Goal: Answer question/provide support: Answer question/provide support

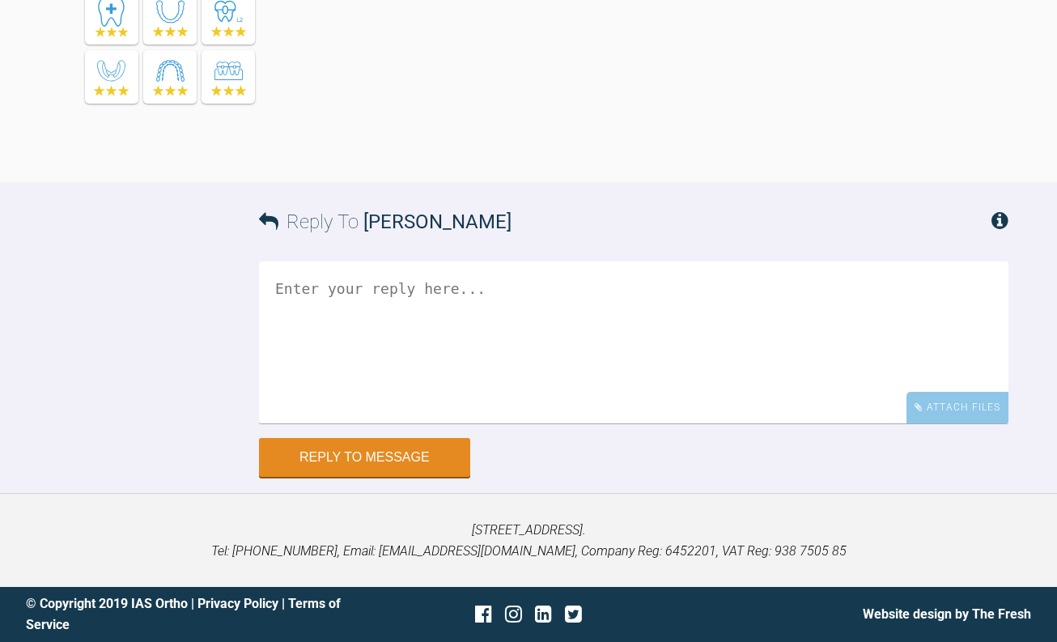
scroll to position [5640, 0]
click at [433, 423] on textarea at bounding box center [634, 342] width 750 height 162
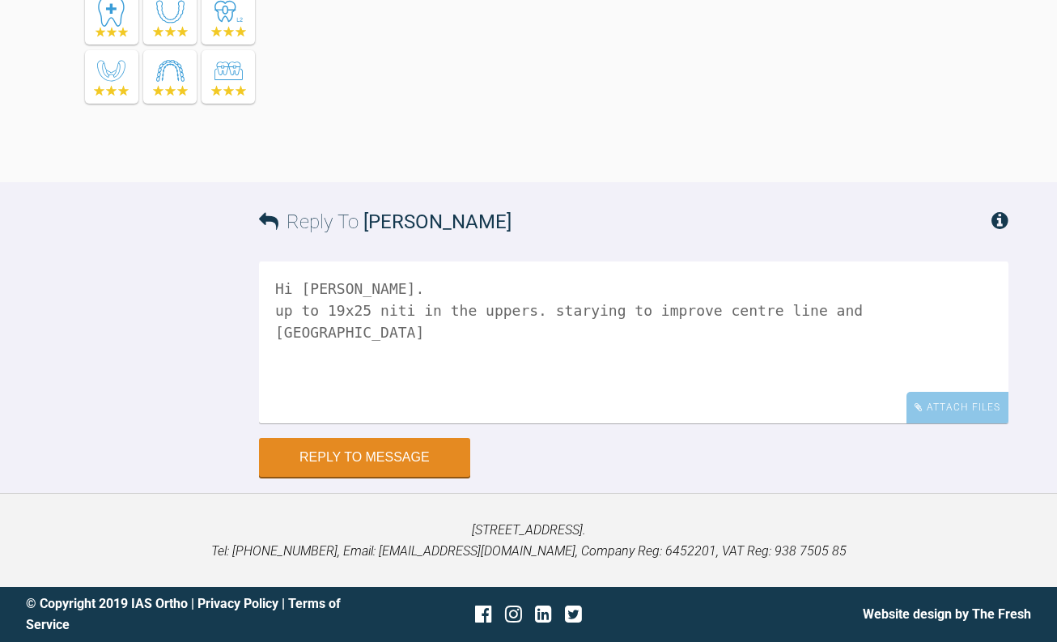
click at [560, 385] on textarea "Hi Ross. up to 19x25 niti in the uppers. starying to improve centre line and ca…" at bounding box center [634, 342] width 750 height 162
click at [563, 390] on textarea "Hi Ross. up to 19x25 niti in the uppers. starying to improve centre line and ca…" at bounding box center [634, 342] width 750 height 162
click at [871, 388] on textarea "Hi Ross. up to 19x25 niti in the uppers. starting to improve centre line and ca…" at bounding box center [634, 342] width 750 height 162
click at [882, 388] on textarea "Hi Ross. up to 19x25 niti in the uppers. starting to improve centre line and ca…" at bounding box center [634, 342] width 750 height 162
drag, startPoint x: 876, startPoint y: 394, endPoint x: 815, endPoint y: 398, distance: 60.8
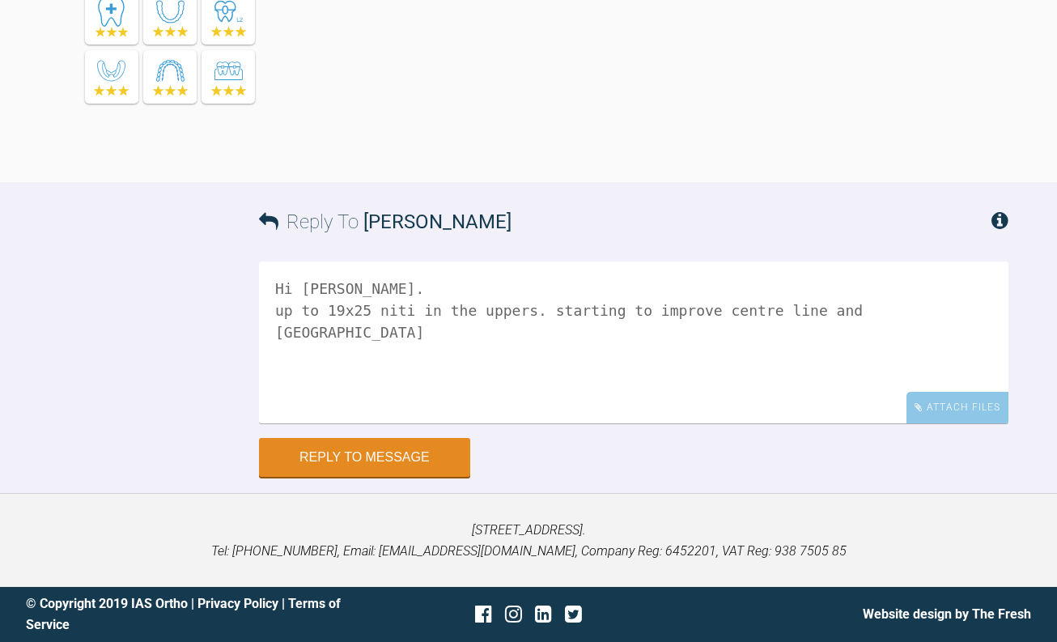
click at [815, 398] on textarea "Hi Ross. up to 19x25 niti in the uppers. starting to improve centre line and ca…" at bounding box center [634, 342] width 750 height 162
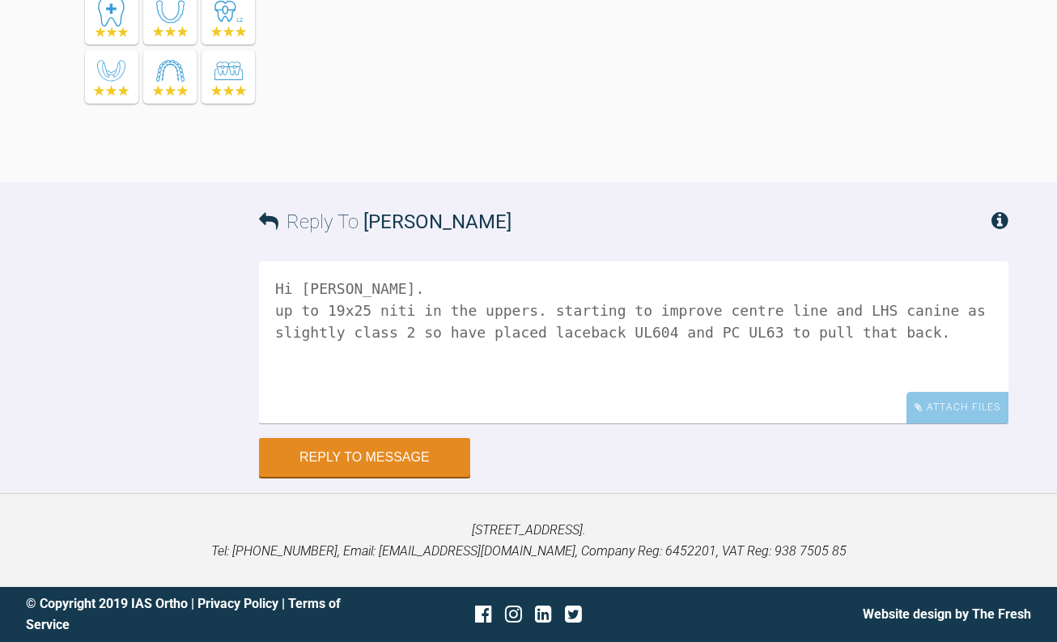
click at [636, 411] on textarea "Hi Ross. up to 19x25 niti in the uppers. starting to improve centre line and LH…" at bounding box center [634, 342] width 750 height 162
click at [919, 414] on textarea "Hi Ross. up to 19x25 niti in the uppers. starting to improve centre line and LH…" at bounding box center [634, 342] width 750 height 162
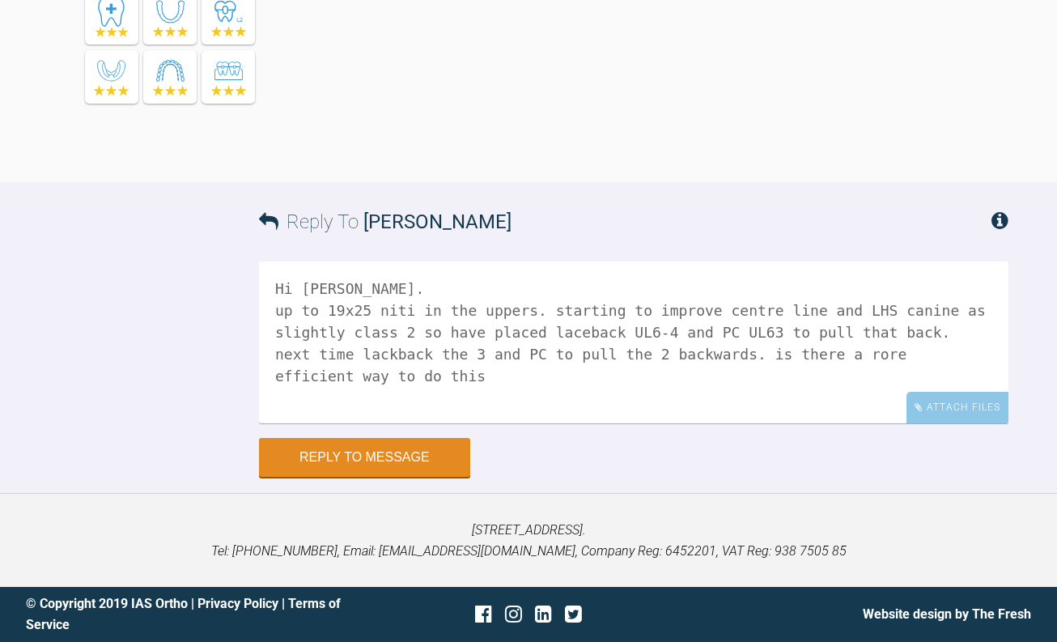
click at [745, 423] on textarea "Hi Ross. up to 19x25 niti in the uppers. starting to improve centre line and LH…" at bounding box center [634, 342] width 750 height 162
click at [992, 423] on textarea "Hi Ross. up to 19x25 niti in the uppers. starting to improve centre line and LH…" at bounding box center [634, 342] width 750 height 162
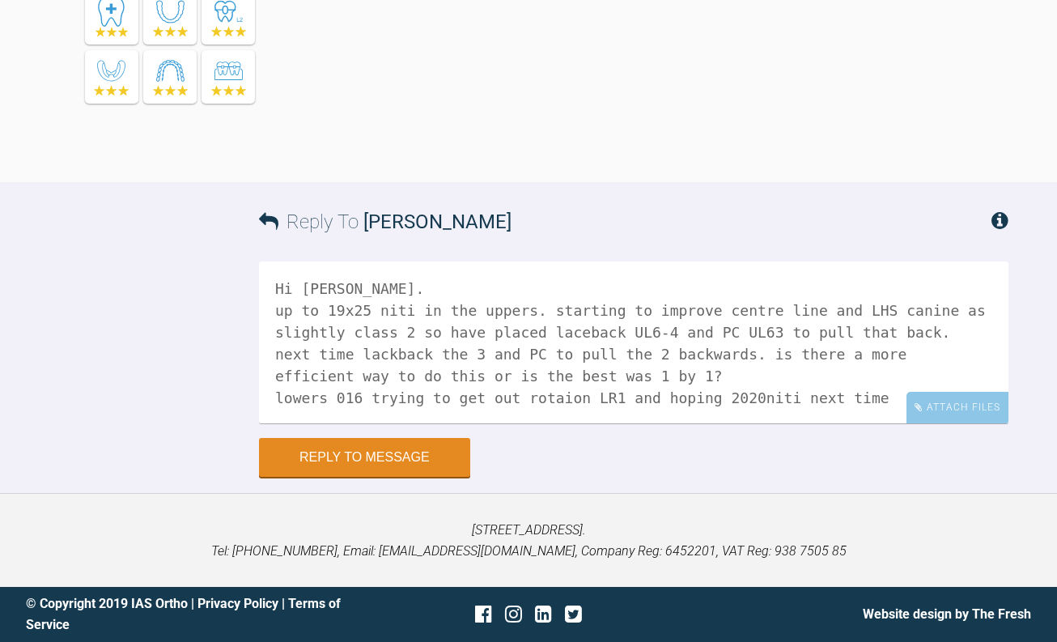
scroll to position [6, 0]
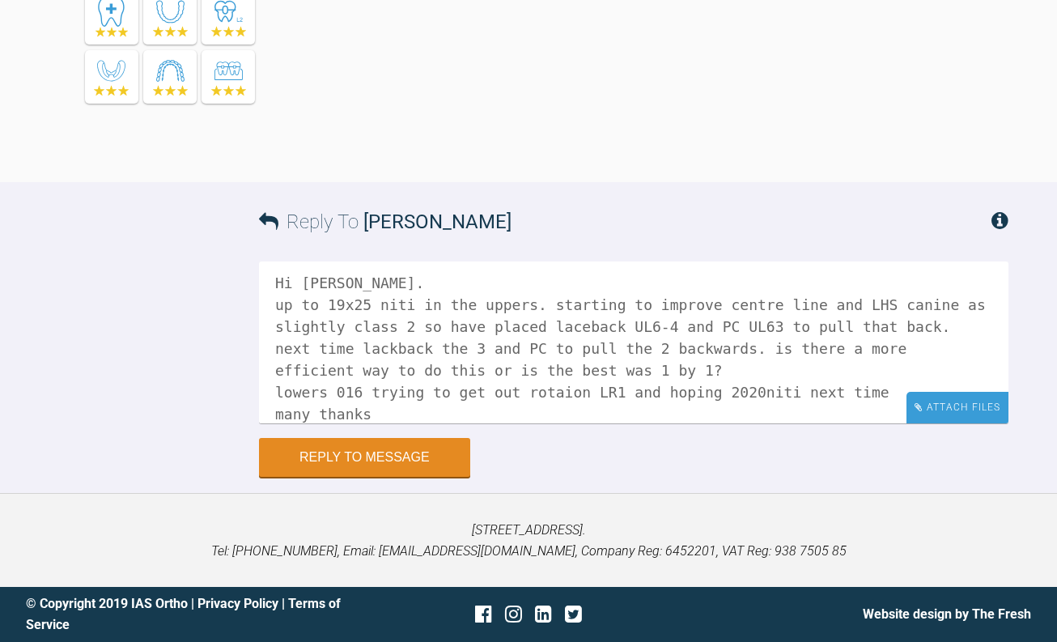
click at [962, 423] on div "Attach Files" at bounding box center [958, 408] width 102 height 32
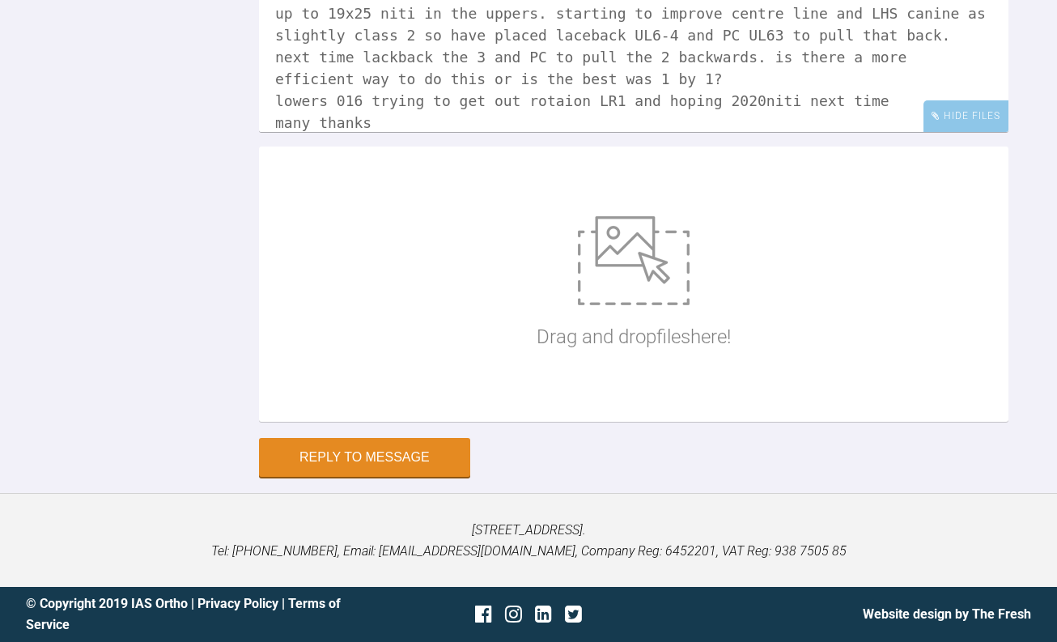
click at [542, 132] on textarea "Hi Ross. up to 19x25 niti in the uppers. starting to improve centre line and LH…" at bounding box center [634, 51] width 750 height 162
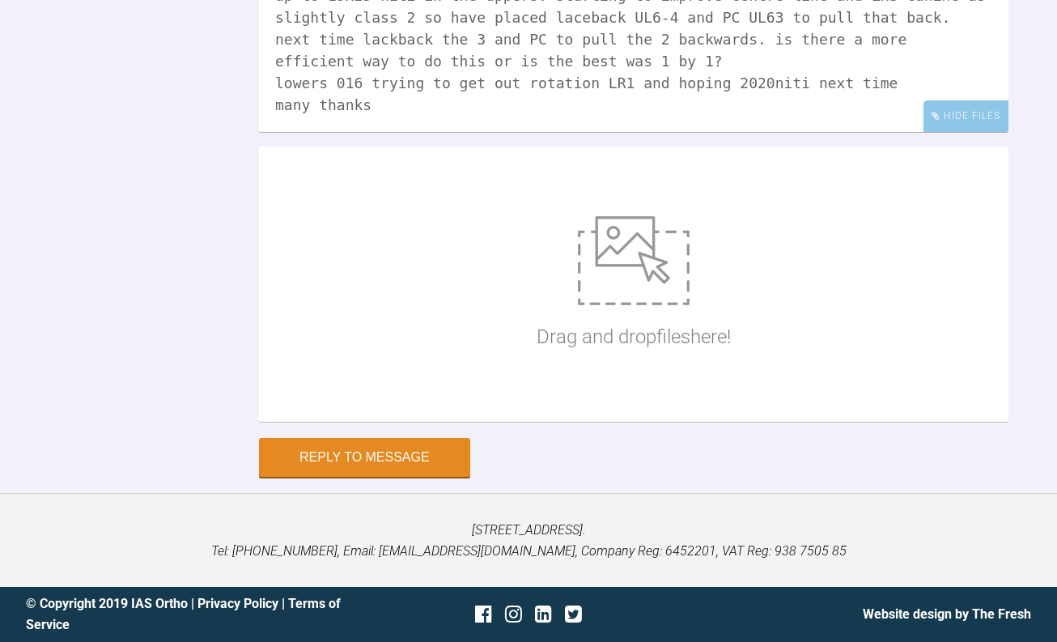
scroll to position [5883, 0]
type textarea "Hi Ross. up to 19x25 niti in the uppers. starting to improve centre line and LH…"
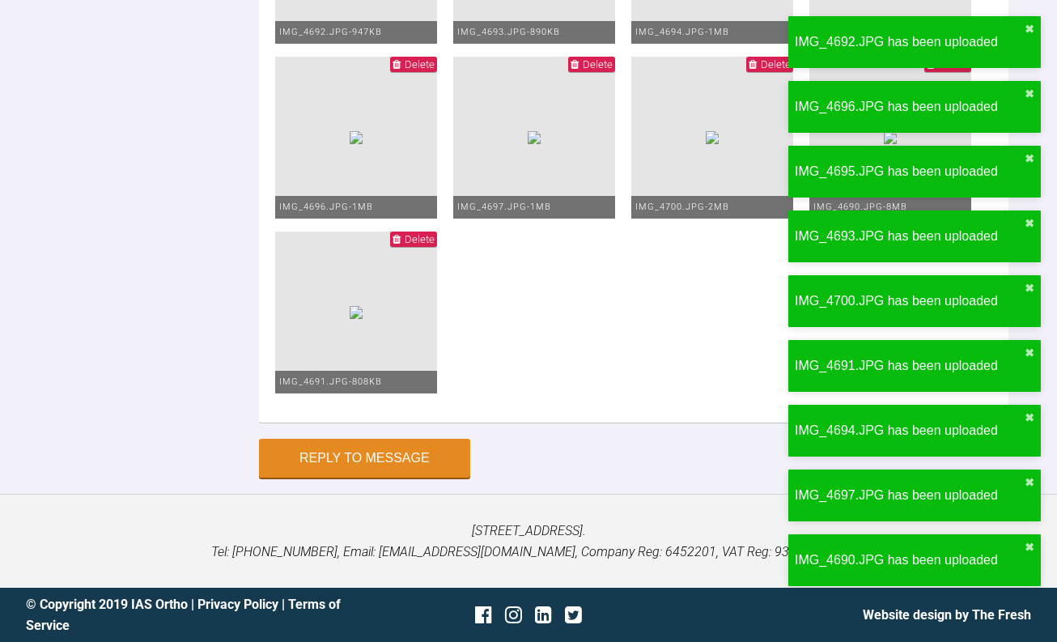
scroll to position [6828, 0]
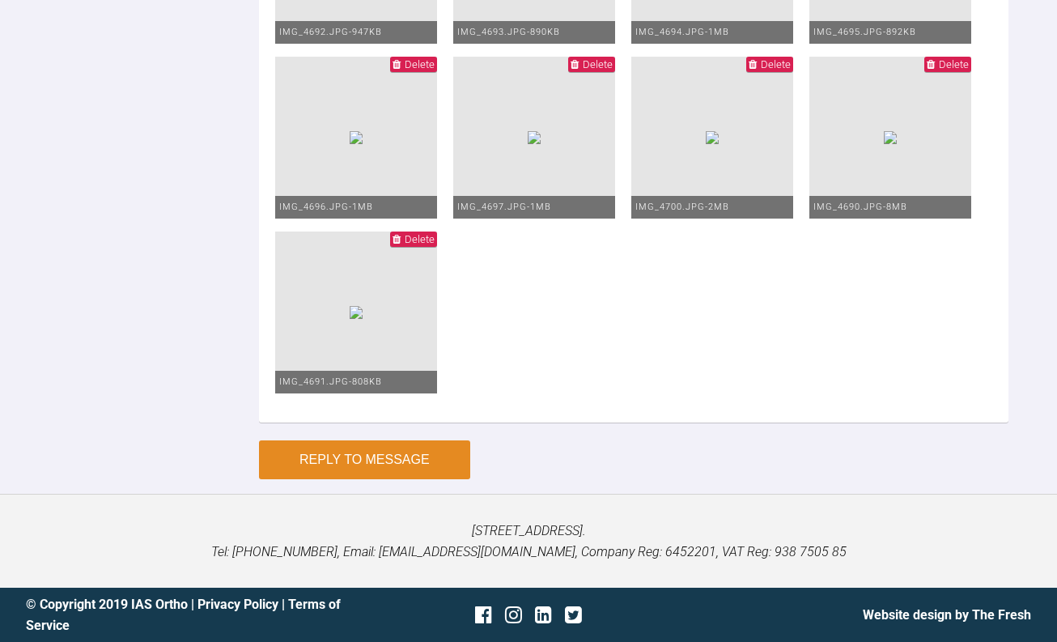
click at [376, 454] on button "Reply to Message" at bounding box center [364, 459] width 211 height 39
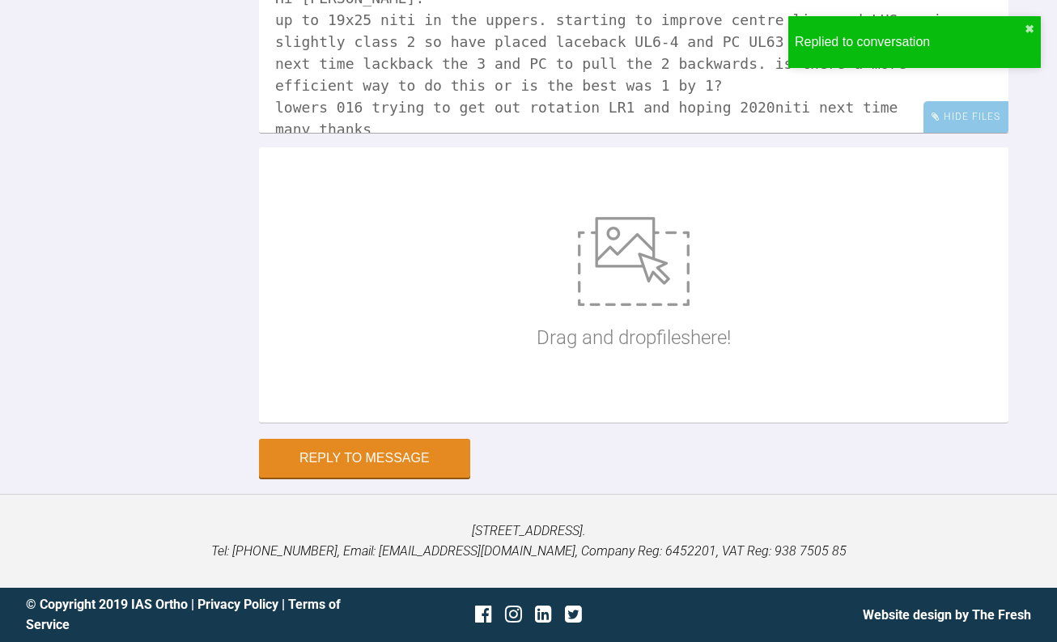
scroll to position [5831, 0]
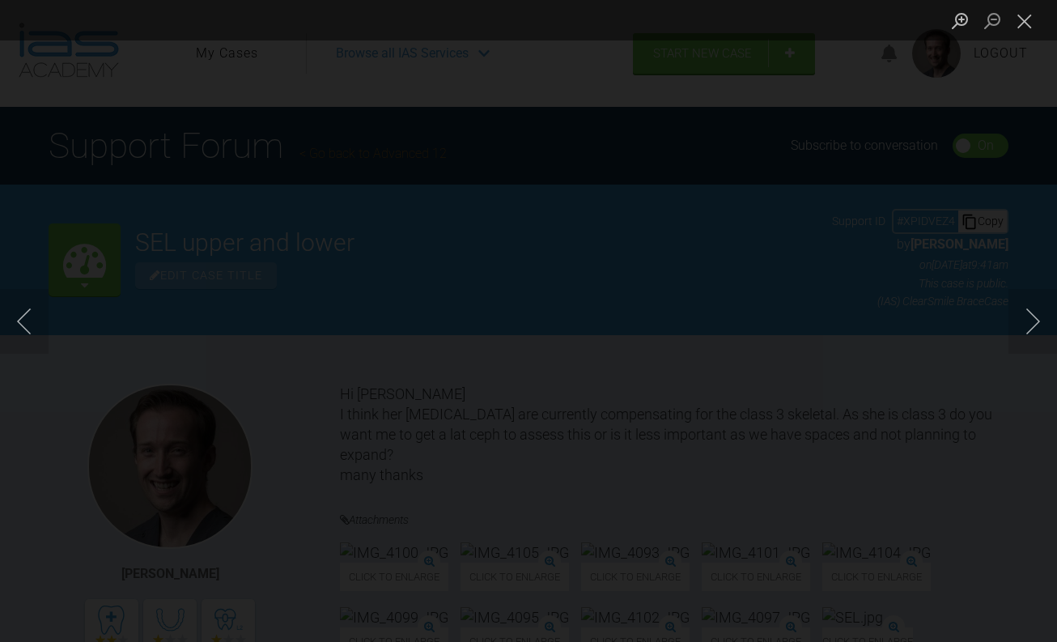
scroll to position [1766, 0]
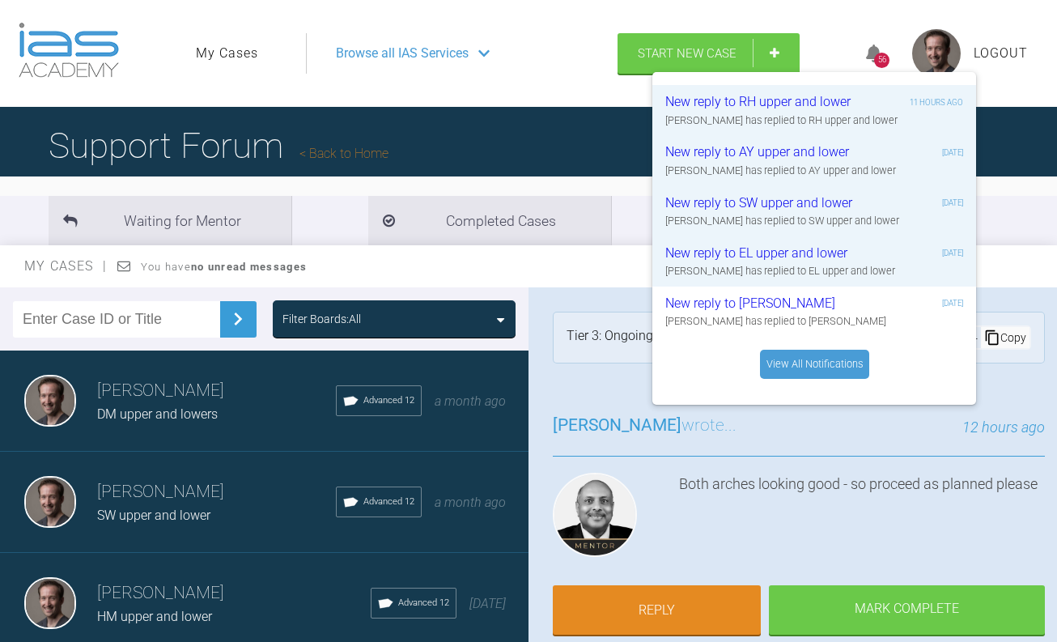
scroll to position [972, 0]
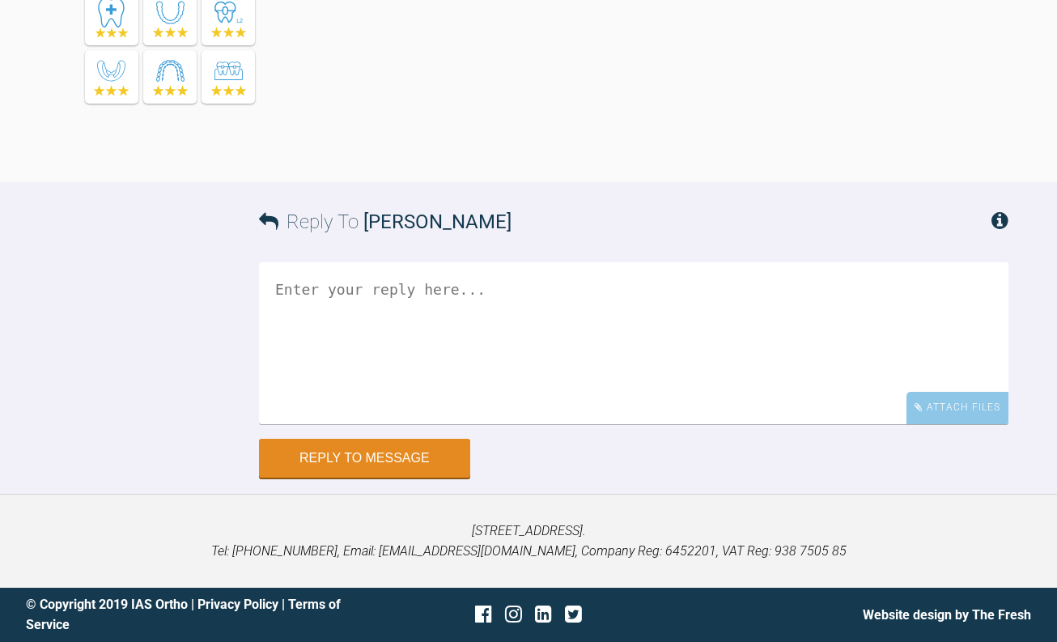
scroll to position [12643, 0]
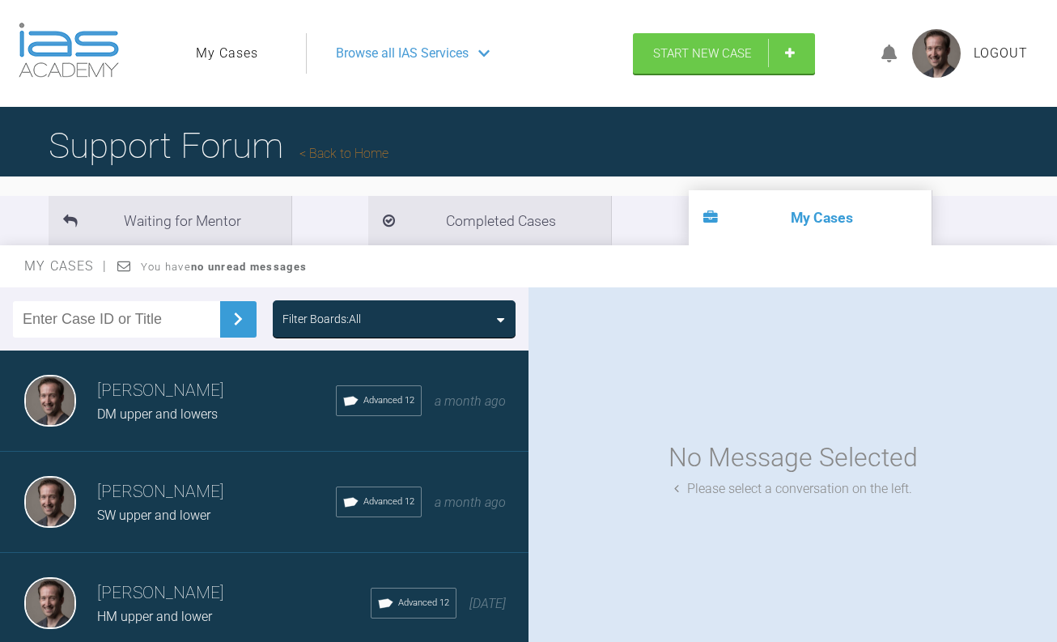
click at [898, 50] on icon at bounding box center [890, 54] width 16 height 19
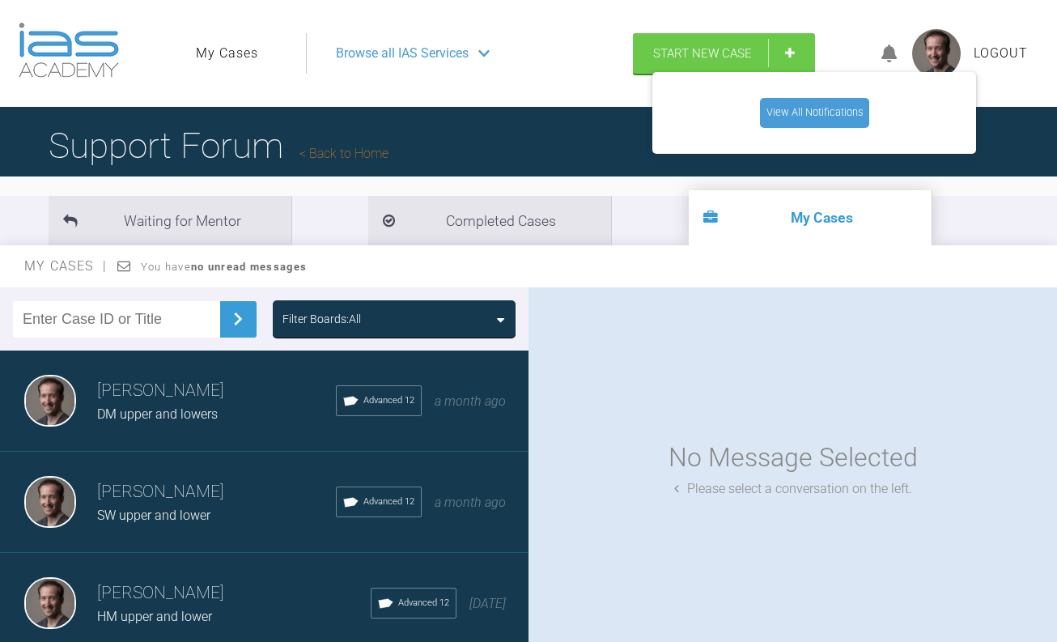
click at [842, 104] on link "View All Notifications" at bounding box center [814, 112] width 109 height 29
